Goal: Task Accomplishment & Management: Complete application form

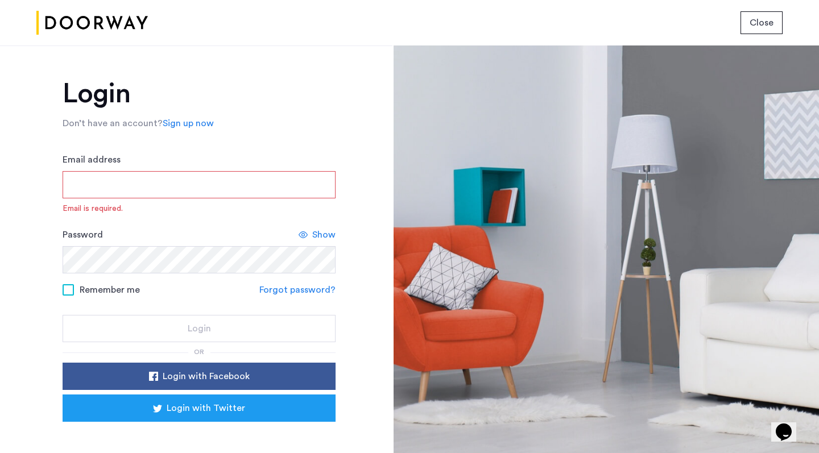
type input "**********"
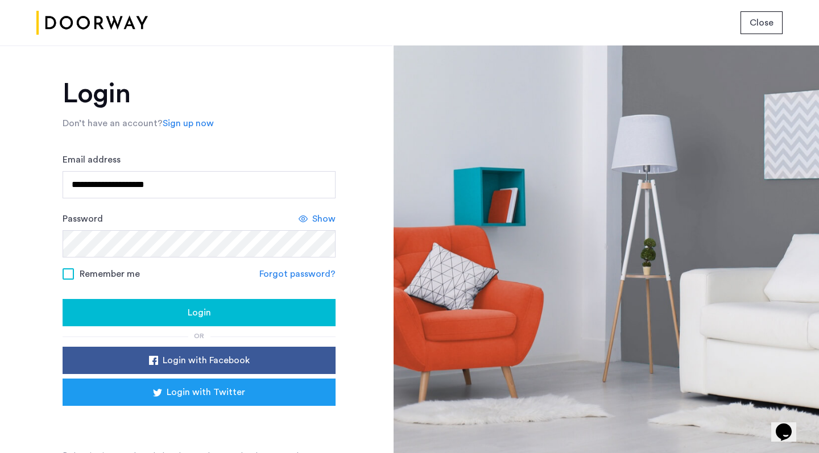
click at [175, 312] on div "Login" at bounding box center [199, 313] width 255 height 14
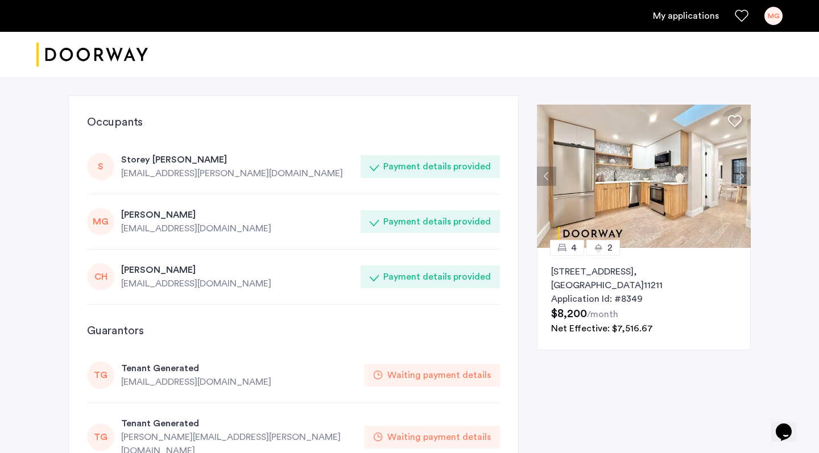
click at [683, 18] on link "My applications" at bounding box center [686, 16] width 66 height 14
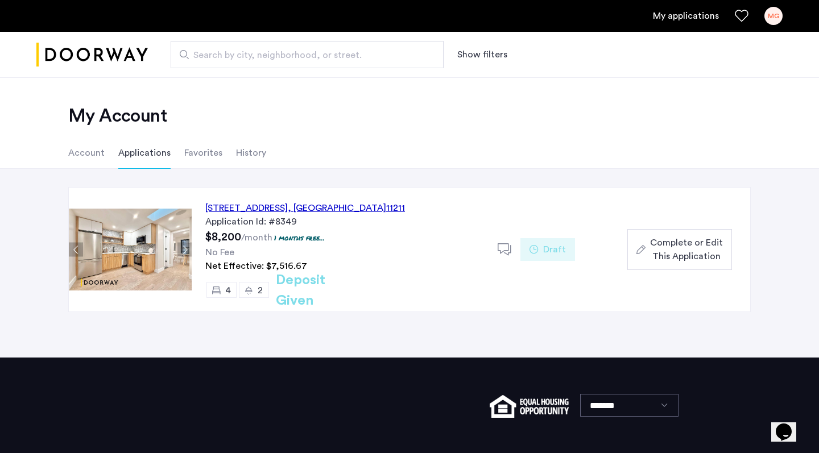
click at [657, 264] on button "Complete or Edit This Application" at bounding box center [679, 249] width 105 height 41
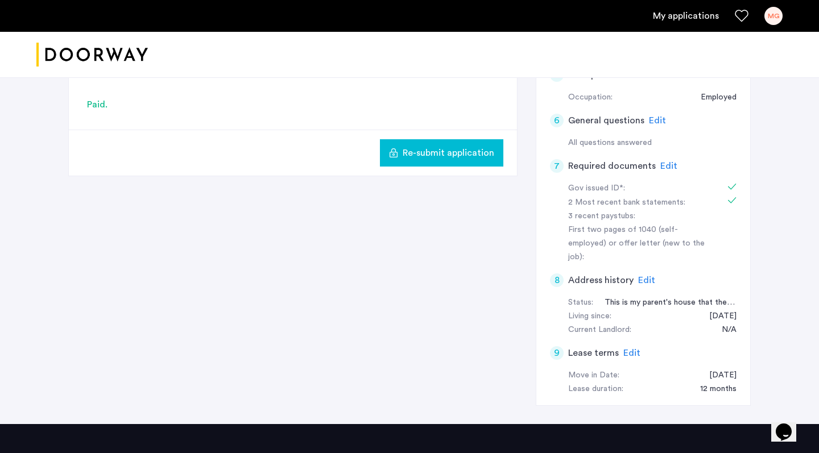
scroll to position [386, 0]
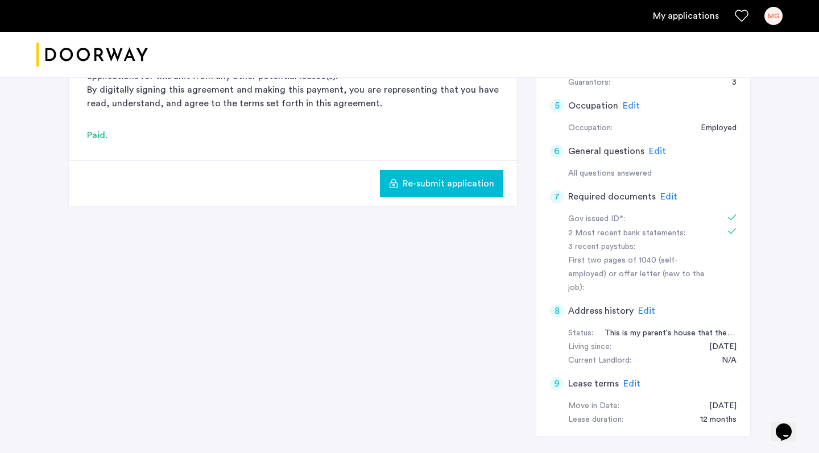
click at [619, 194] on h5 "Required documents" at bounding box center [612, 197] width 88 height 14
click at [655, 193] on div "7 Required documents Edit" at bounding box center [643, 197] width 187 height 32
click at [663, 193] on span "Edit" at bounding box center [668, 196] width 17 height 9
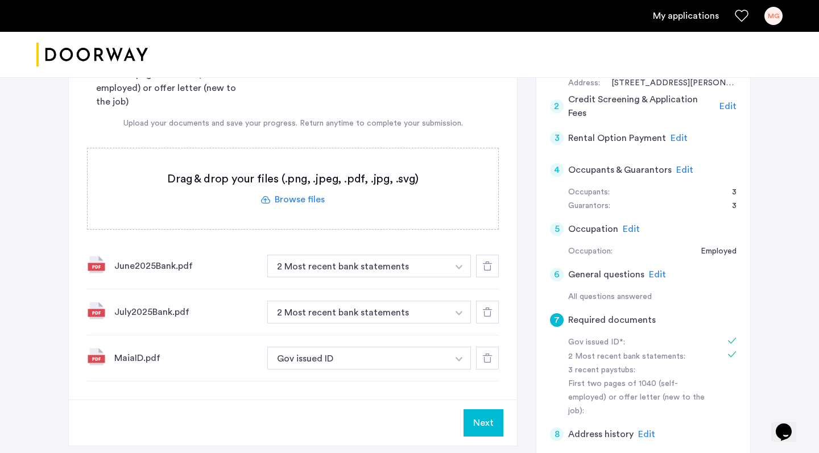
scroll to position [249, 0]
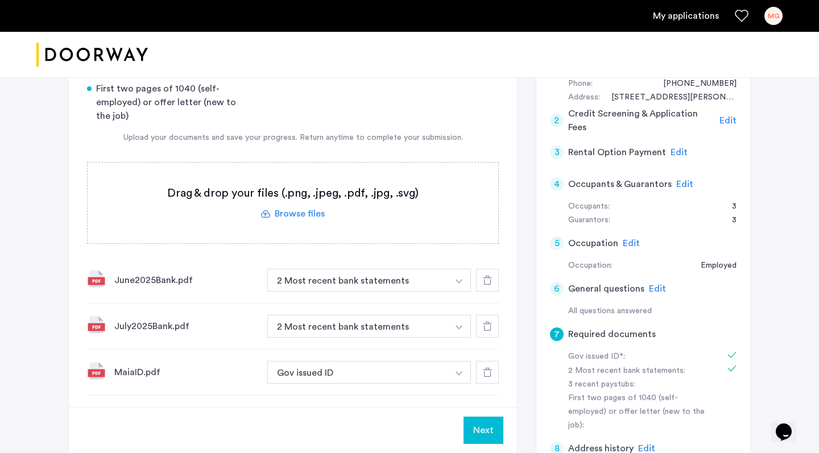
click at [313, 218] on label at bounding box center [293, 203] width 411 height 81
click at [0, 0] on input "file" at bounding box center [0, 0] width 0 height 0
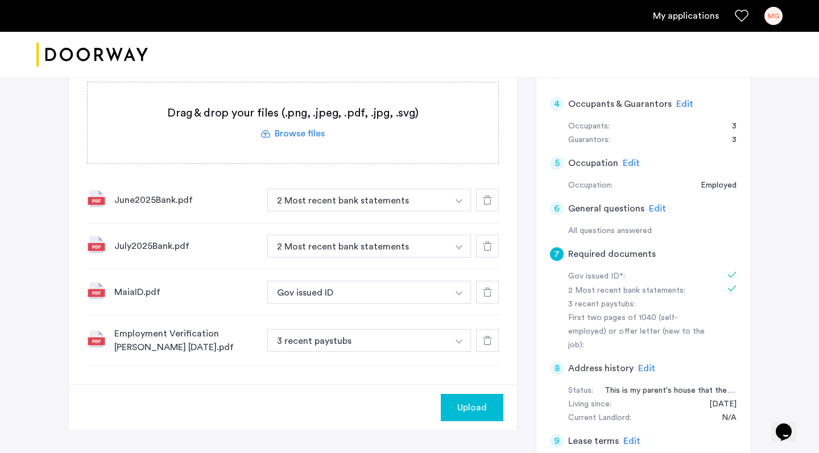
scroll to position [343, 0]
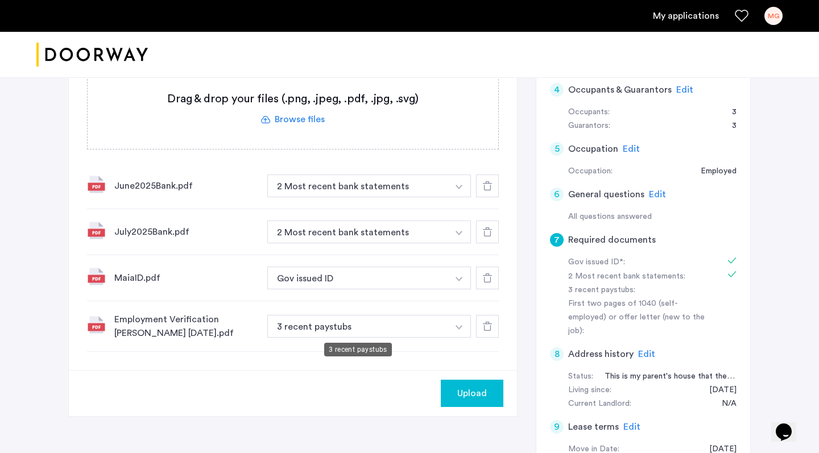
click at [423, 326] on button "3 recent paystubs" at bounding box center [357, 326] width 181 height 23
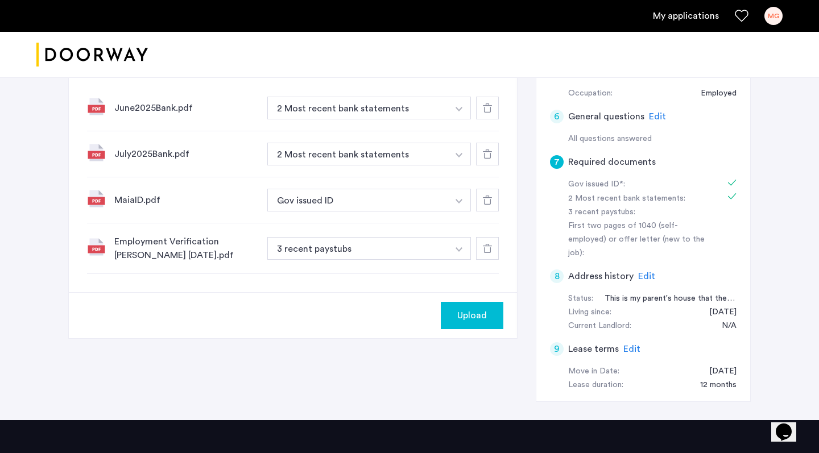
scroll to position [421, 0]
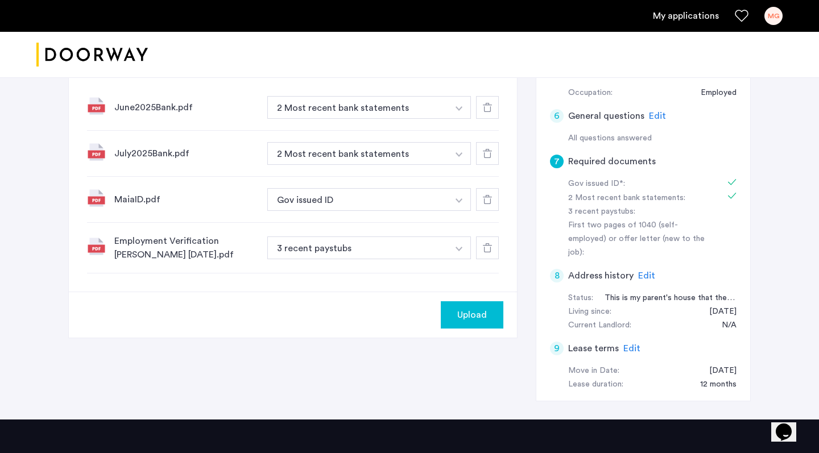
click at [458, 111] on img "button" at bounding box center [459, 108] width 7 height 5
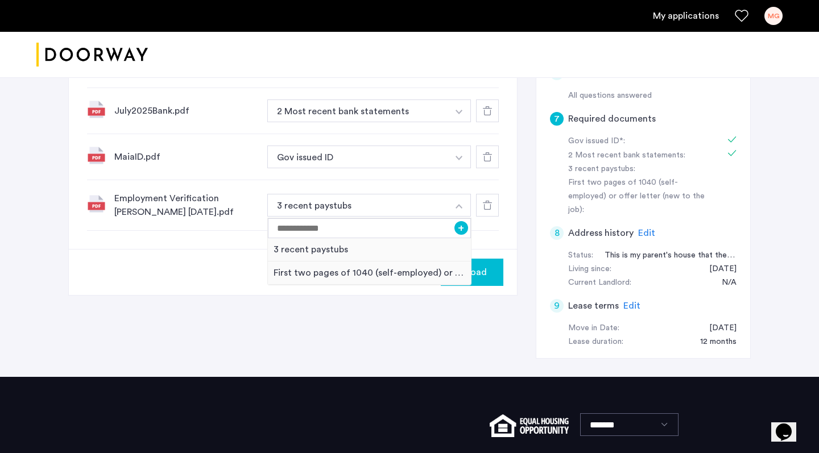
scroll to position [470, 0]
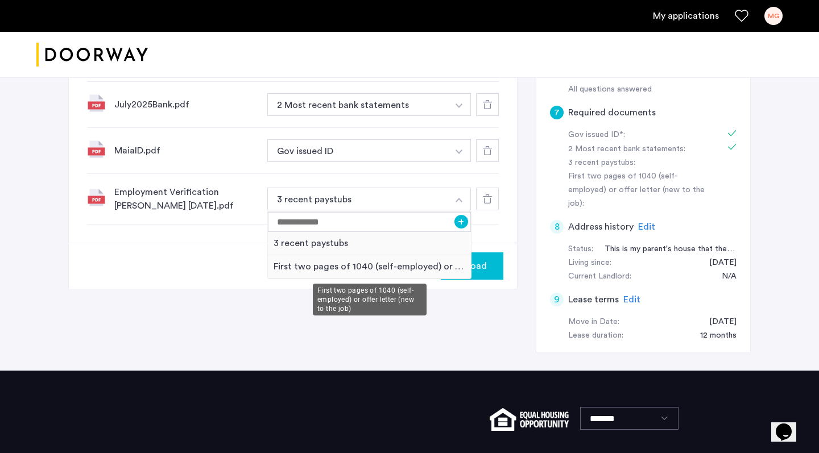
click at [411, 271] on div "First two pages of 1040 (self-employed) or offer letter (new to the job)" at bounding box center [369, 266] width 203 height 23
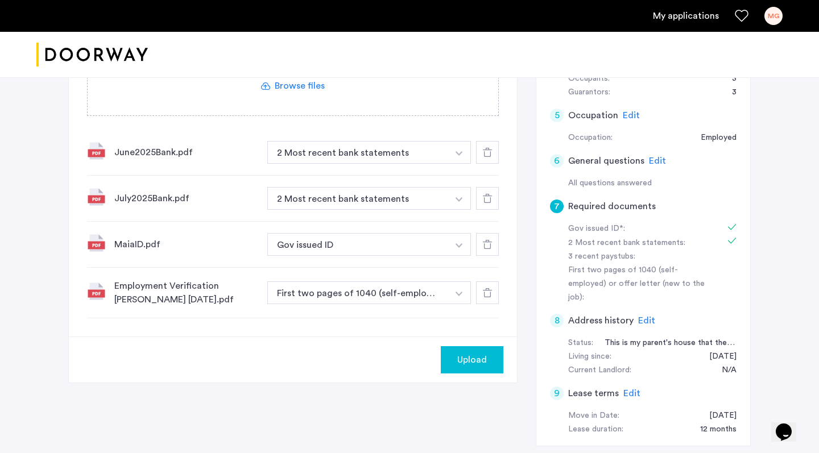
scroll to position [376, 0]
click at [482, 362] on span "Upload" at bounding box center [472, 360] width 30 height 14
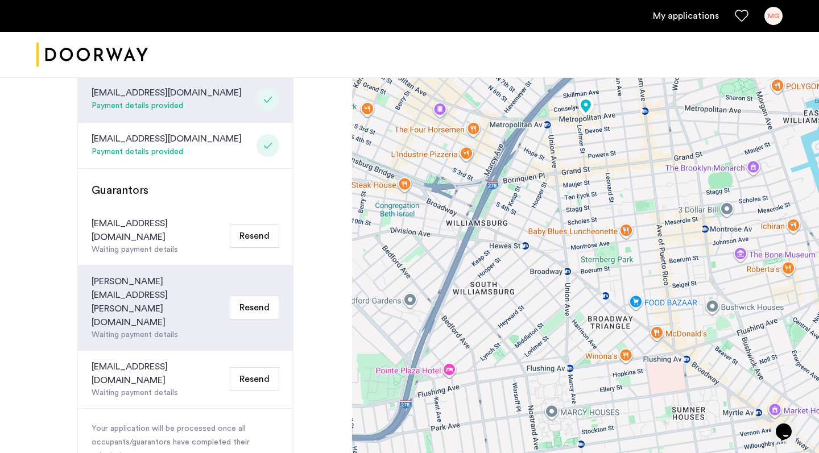
scroll to position [514, 0]
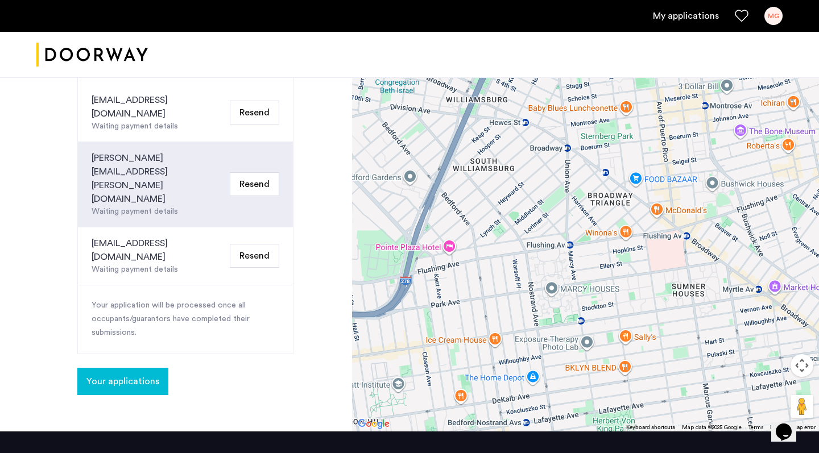
click at [137, 368] on button "Your applications" at bounding box center [122, 381] width 91 height 27
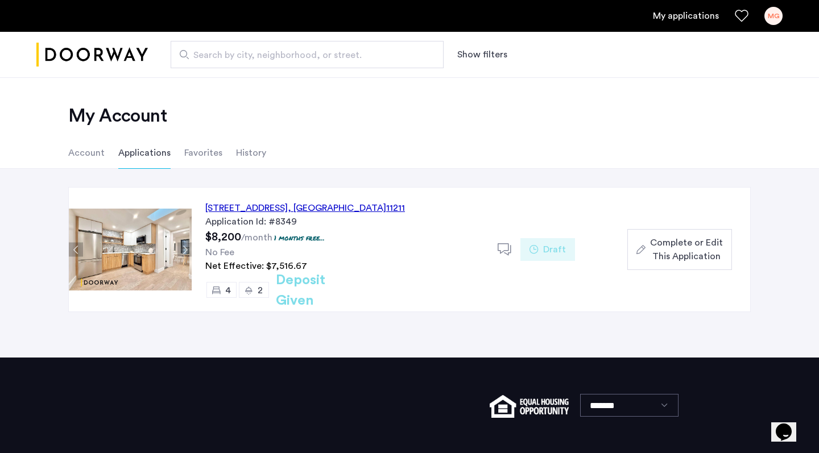
click at [710, 255] on span "Complete or Edit This Application" at bounding box center [686, 249] width 73 height 27
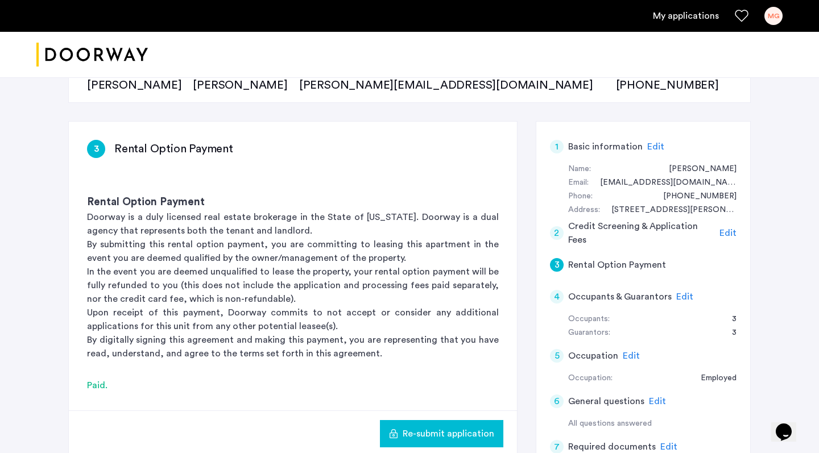
scroll to position [144, 0]
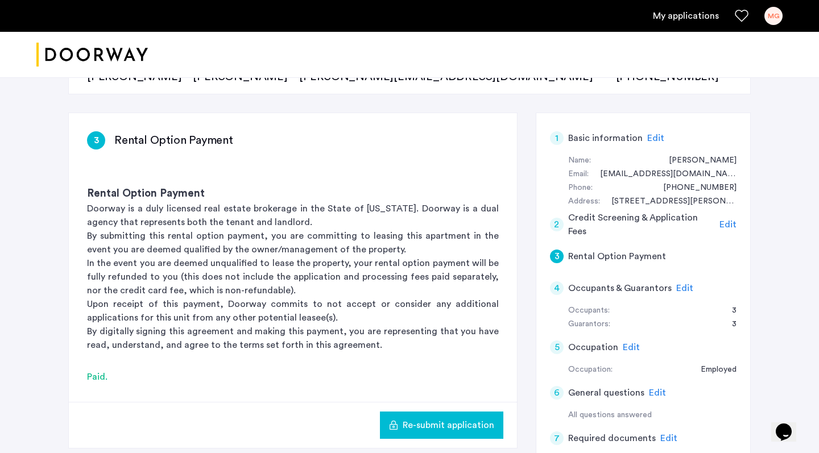
click at [728, 221] on span "Edit" at bounding box center [727, 224] width 17 height 9
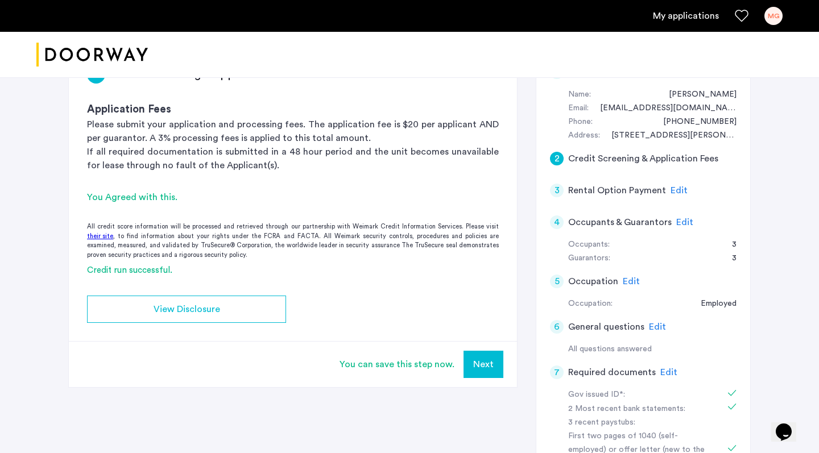
scroll to position [216, 0]
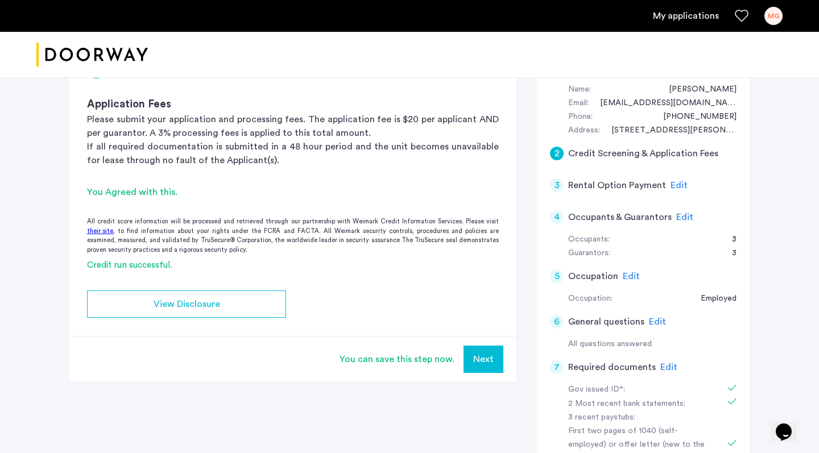
click at [674, 184] on span "Edit" at bounding box center [679, 185] width 17 height 9
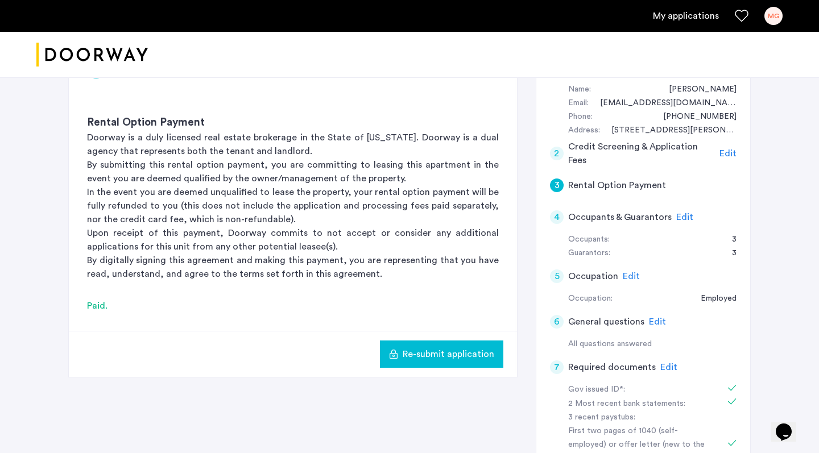
click at [682, 214] on span "Edit" at bounding box center [684, 217] width 17 height 9
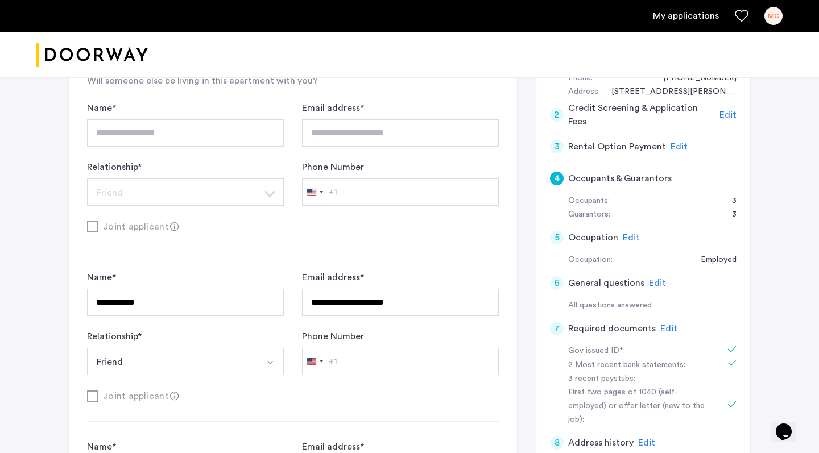
scroll to position [249, 0]
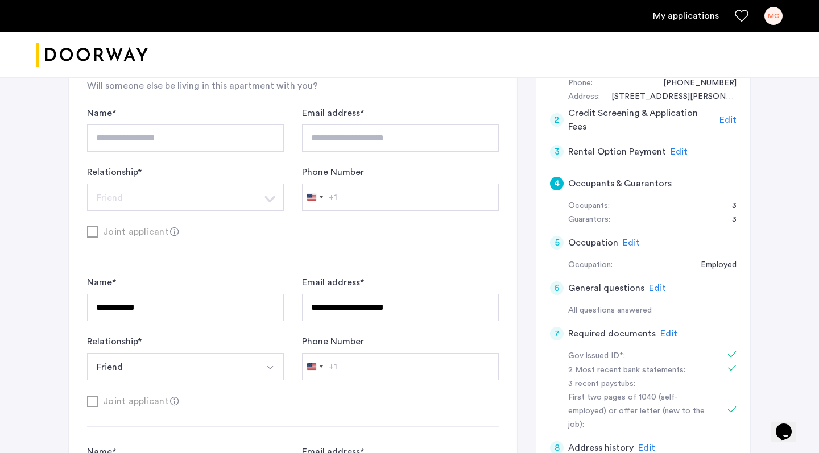
click at [626, 238] on span "Edit" at bounding box center [631, 242] width 17 height 9
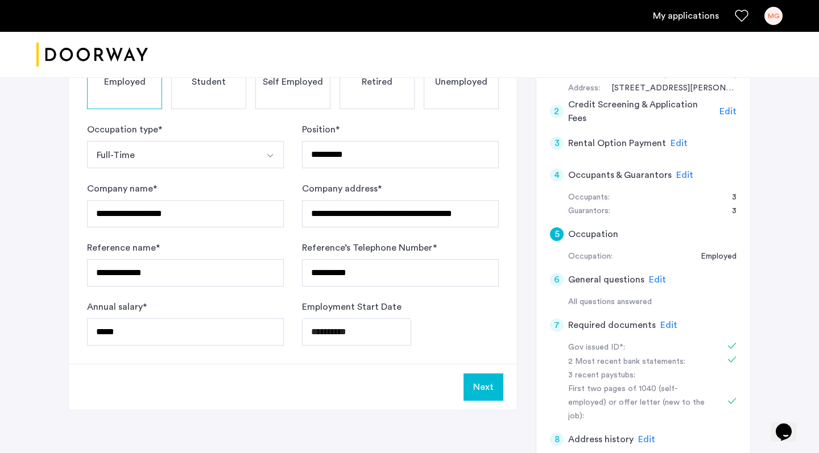
scroll to position [259, 0]
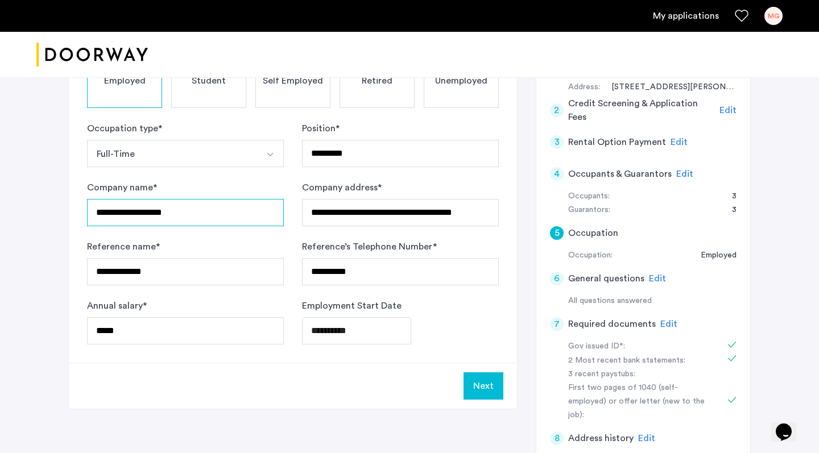
drag, startPoint x: 191, startPoint y: 212, endPoint x: 19, endPoint y: 212, distance: 171.8
paste input "**********"
type input "**********"
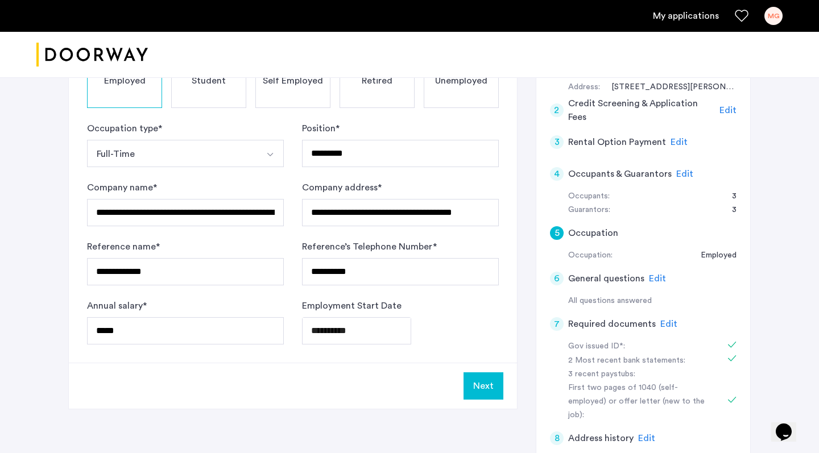
click at [51, 253] on div "**********" at bounding box center [409, 201] width 819 height 764
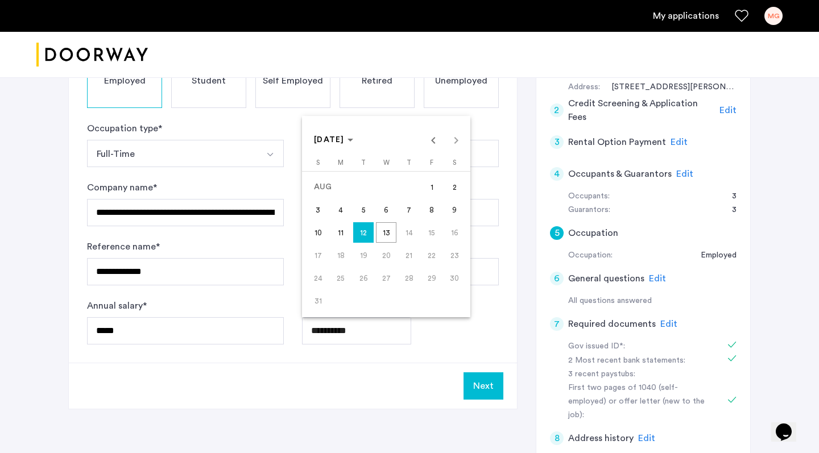
click at [341, 365] on div at bounding box center [409, 226] width 819 height 453
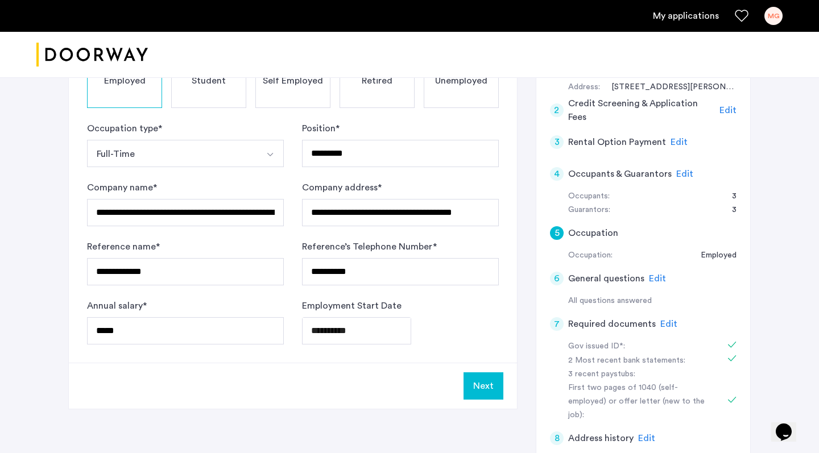
click at [481, 388] on button "Next" at bounding box center [483, 386] width 40 height 27
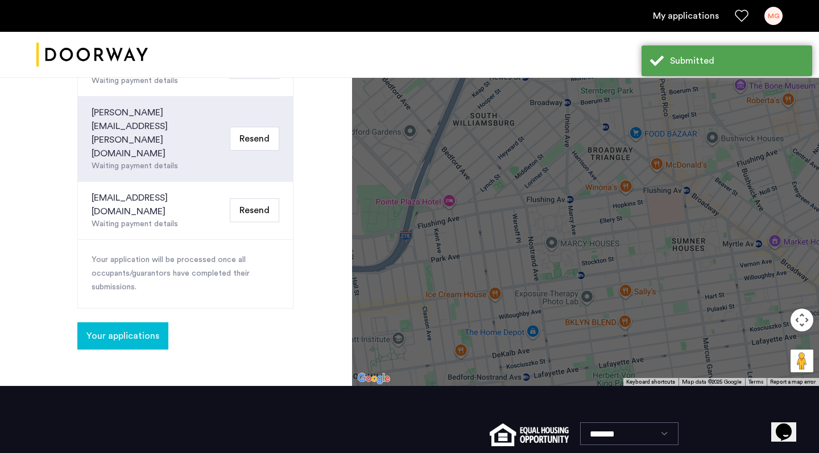
scroll to position [558, 0]
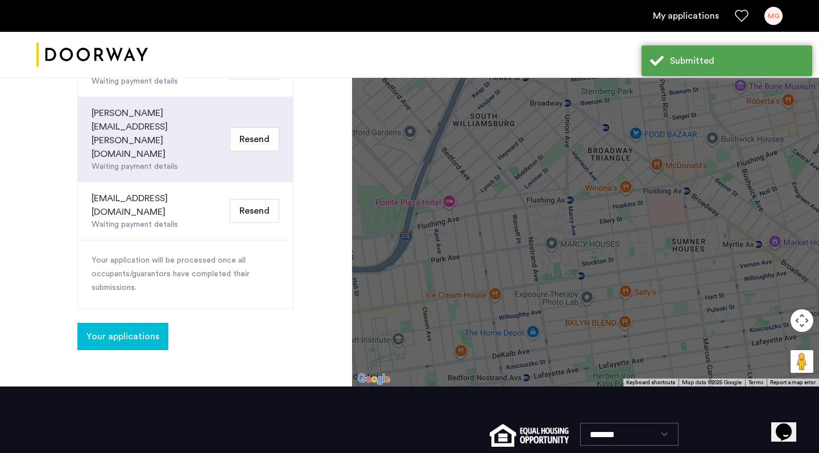
click at [146, 323] on button "Your applications" at bounding box center [122, 336] width 91 height 27
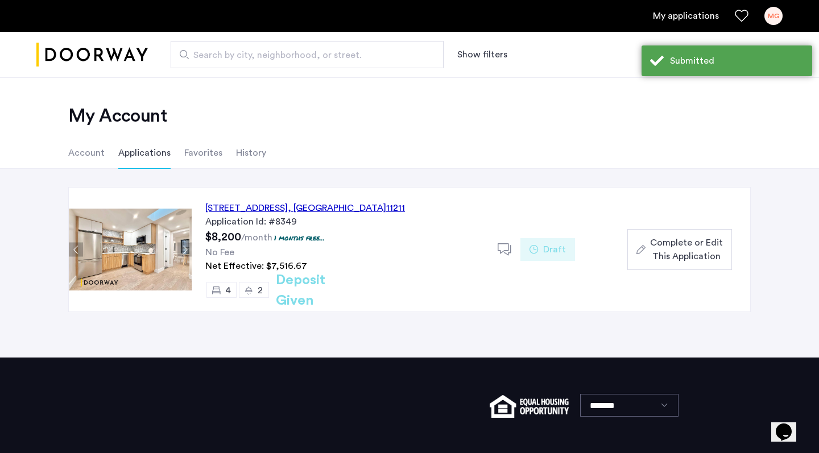
click at [681, 245] on span "Complete or Edit This Application" at bounding box center [686, 249] width 73 height 27
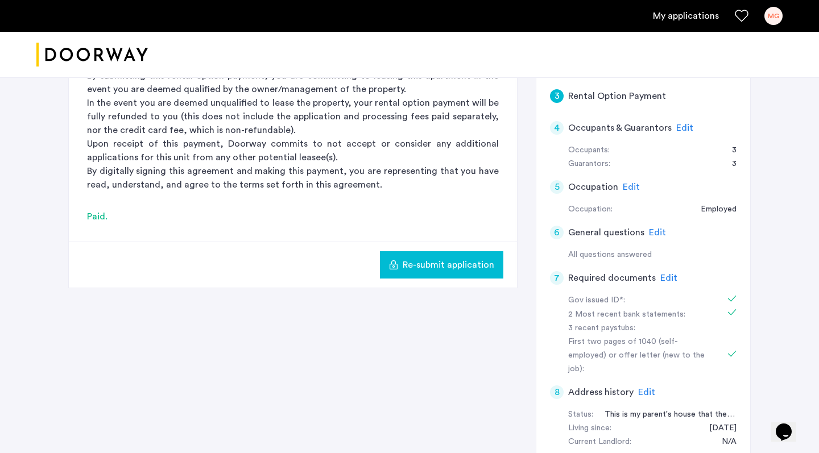
scroll to position [307, 0]
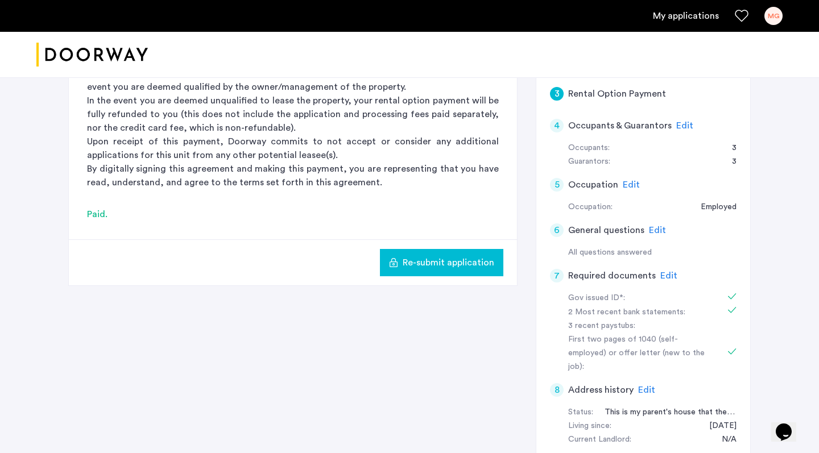
click at [660, 230] on span "Edit" at bounding box center [657, 230] width 17 height 9
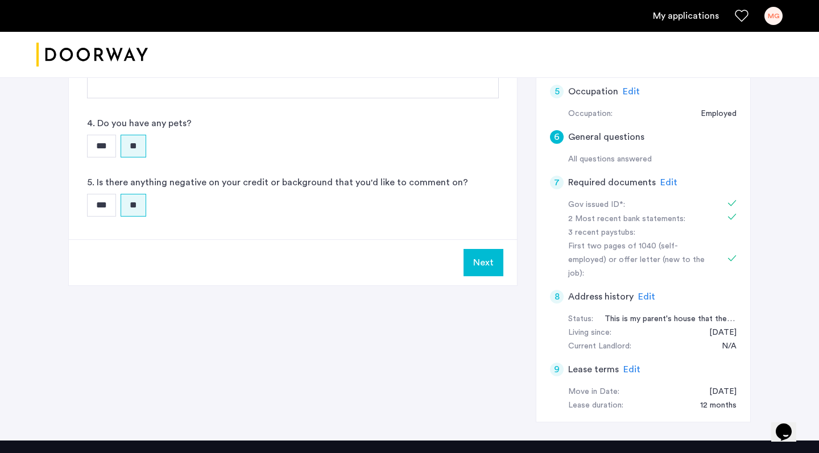
scroll to position [408, 0]
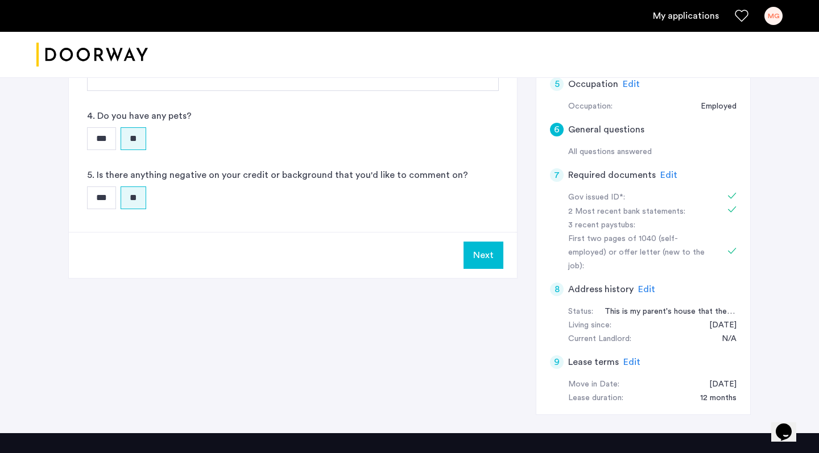
click at [643, 285] on span "Edit" at bounding box center [646, 289] width 17 height 9
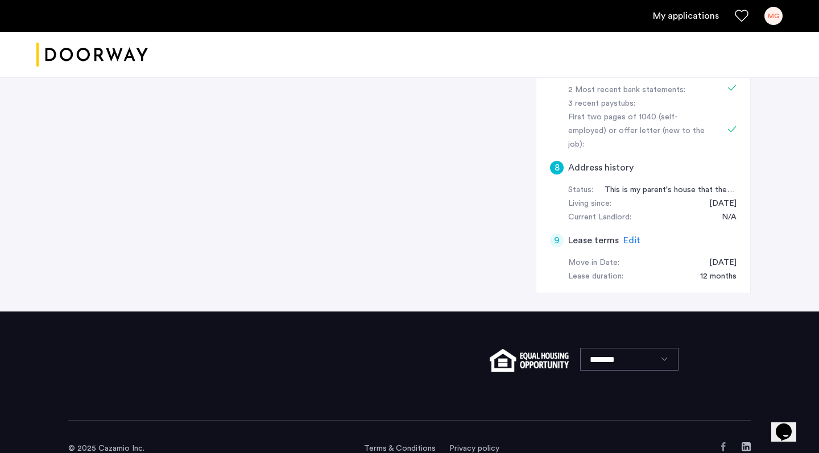
scroll to position [529, 0]
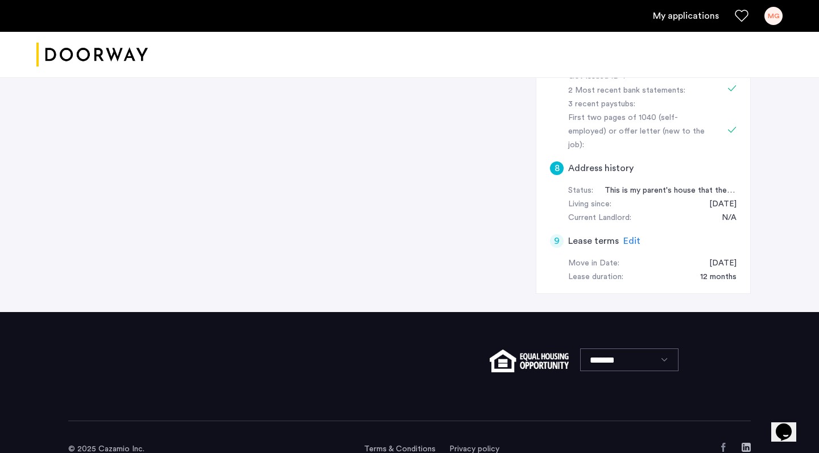
click at [628, 237] on span "Edit" at bounding box center [631, 241] width 17 height 9
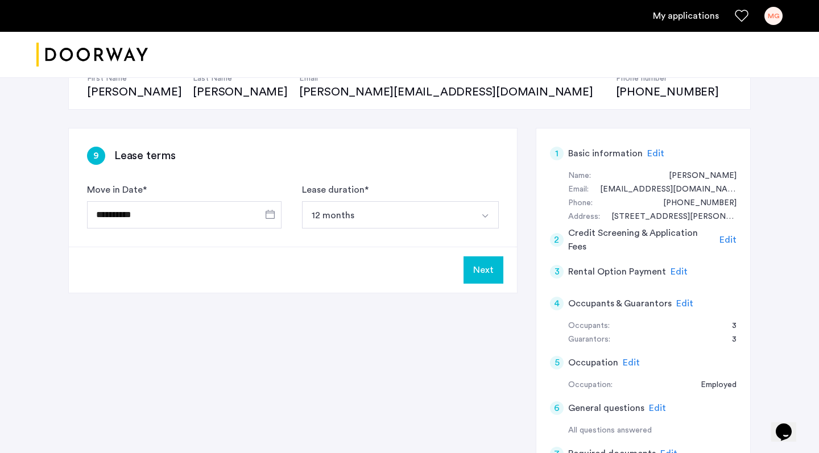
scroll to position [129, 0]
click at [483, 280] on button "Next" at bounding box center [483, 269] width 40 height 27
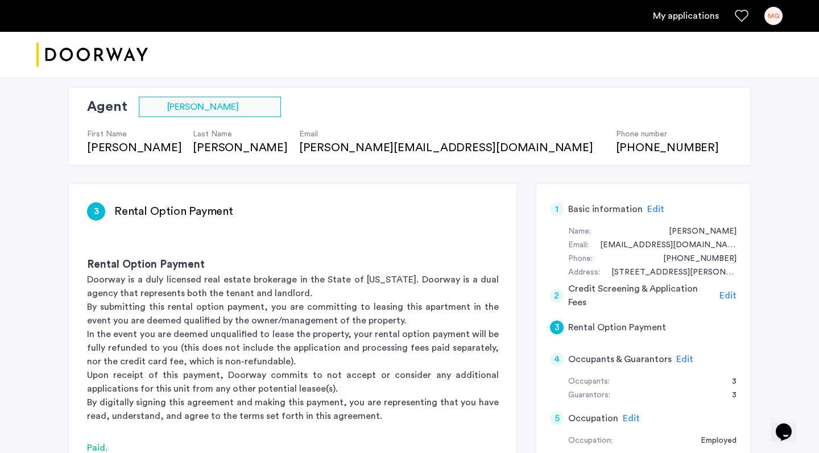
scroll to position [0, 0]
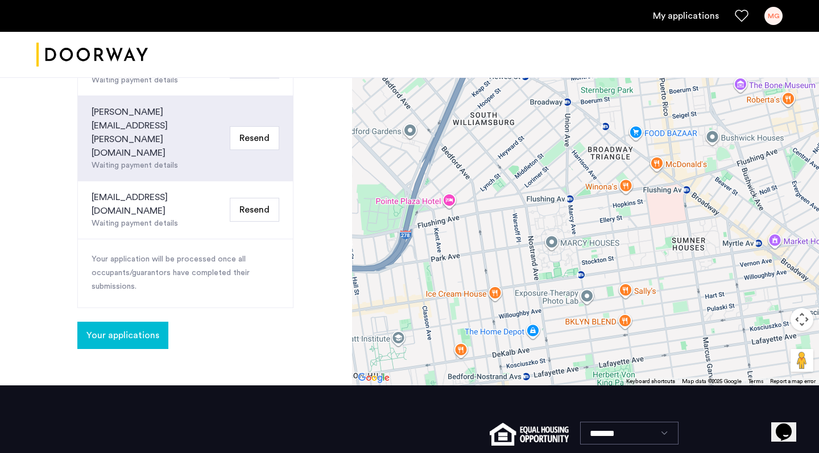
scroll to position [558, 0]
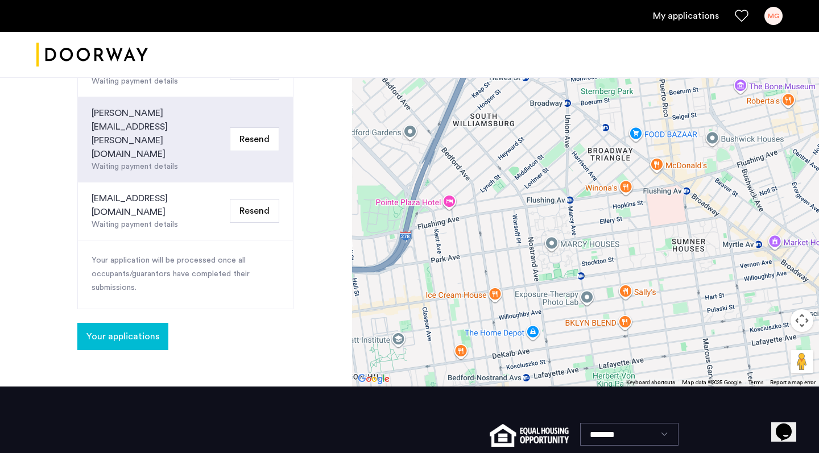
click at [143, 330] on span "Your applications" at bounding box center [122, 337] width 73 height 14
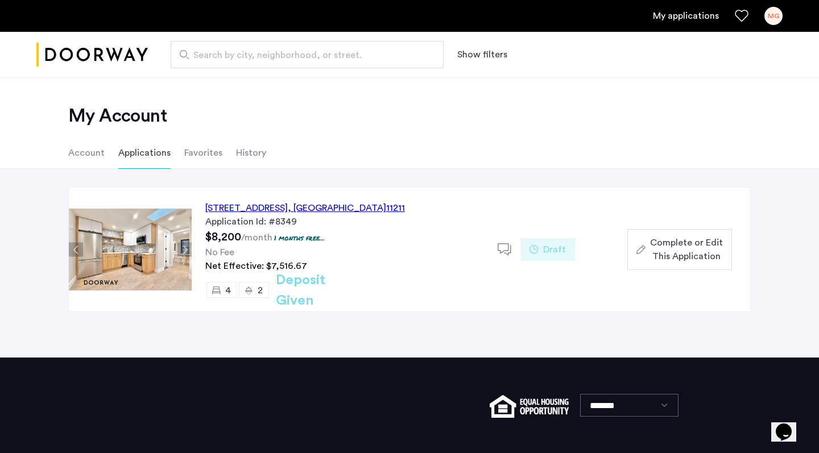
click at [241, 206] on div "[STREET_ADDRESS]" at bounding box center [305, 208] width 200 height 14
